Goal: Task Accomplishment & Management: Manage account settings

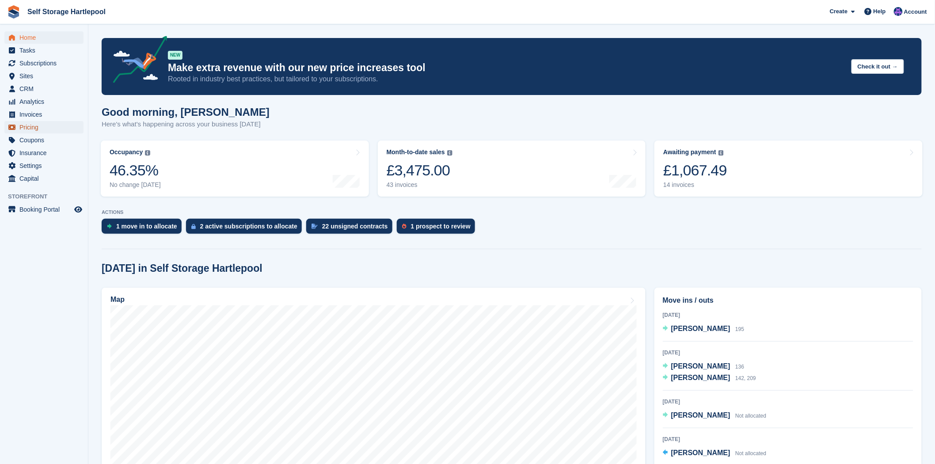
click at [29, 122] on span "Pricing" at bounding box center [45, 127] width 53 height 12
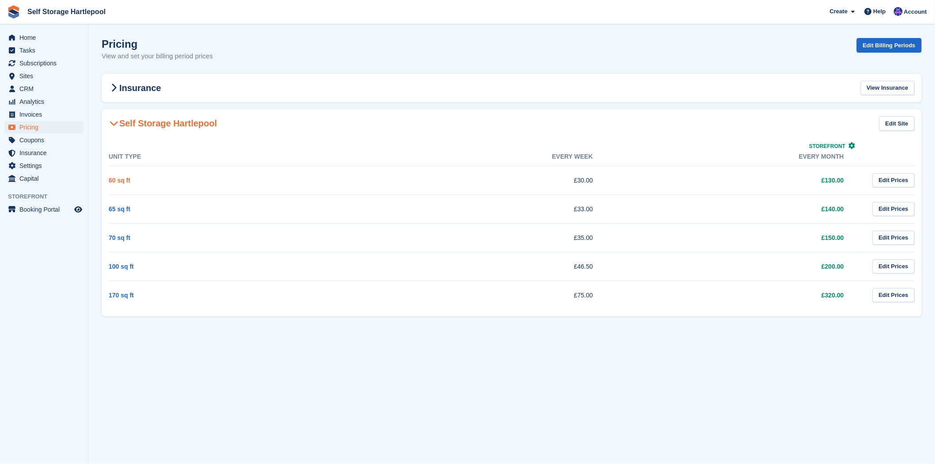
click at [126, 179] on link "60 sq ft" at bounding box center [120, 180] width 22 height 7
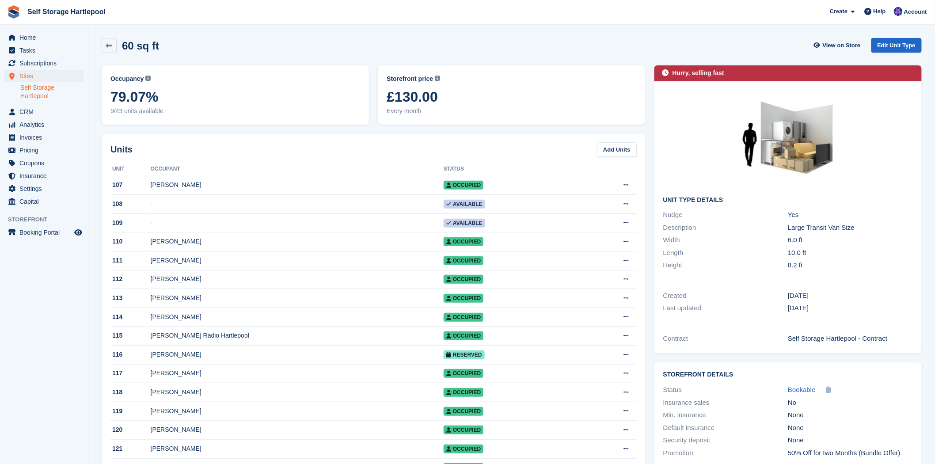
click at [47, 39] on span "Home" at bounding box center [45, 37] width 53 height 12
